Goal: Task Accomplishment & Management: Use online tool/utility

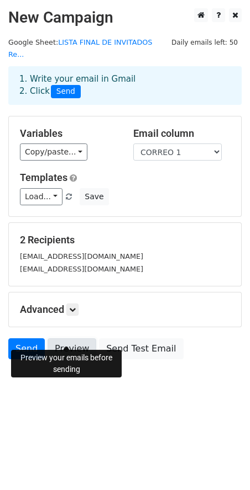
click at [84, 338] on link "Preview" at bounding box center [71, 348] width 49 height 21
click at [67, 340] on link "Preview" at bounding box center [71, 348] width 49 height 21
click at [77, 411] on html "New Campaign Daily emails left: 50 Google Sheet: LISTA FINAL DE INVITADOS Re...…" at bounding box center [125, 245] width 250 height 490
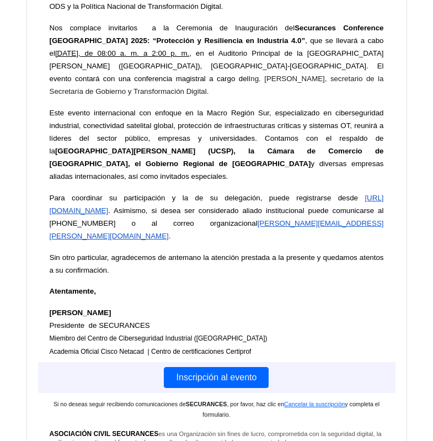
scroll to position [331, 0]
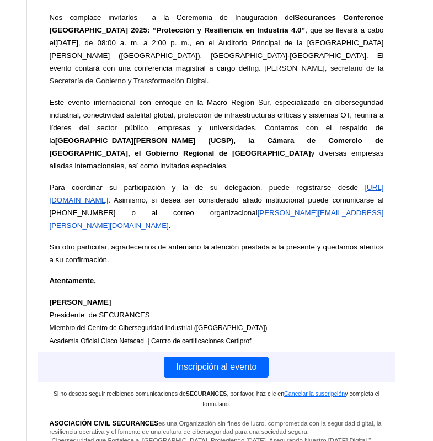
click at [251, 362] on span "Inscripción al evento" at bounding box center [217, 366] width 94 height 9
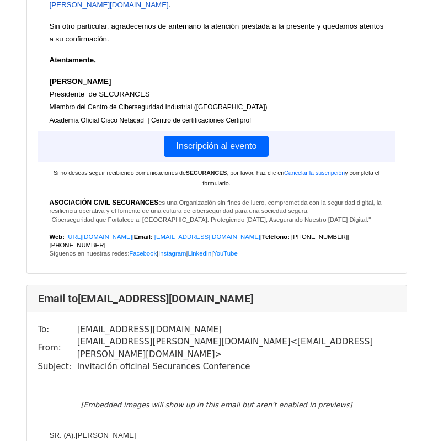
scroll to position [590, 0]
